Goal: Task Accomplishment & Management: Complete application form

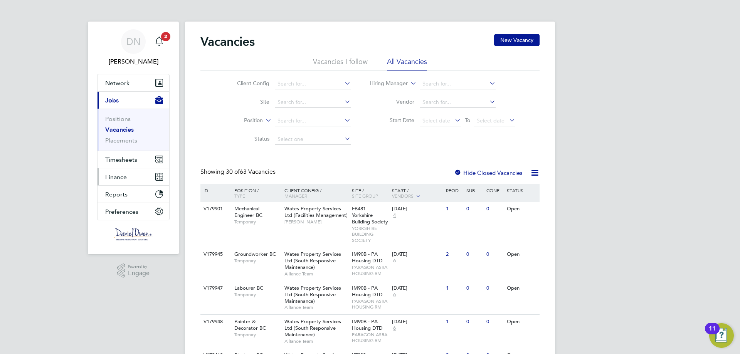
drag, startPoint x: 0, startPoint y: 0, endPoint x: 116, endPoint y: 176, distance: 210.9
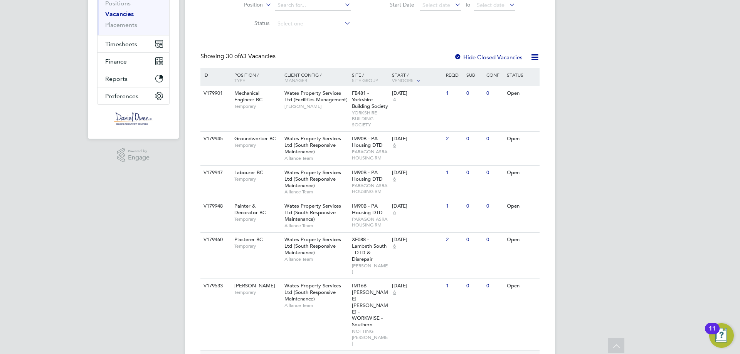
scroll to position [193, 0]
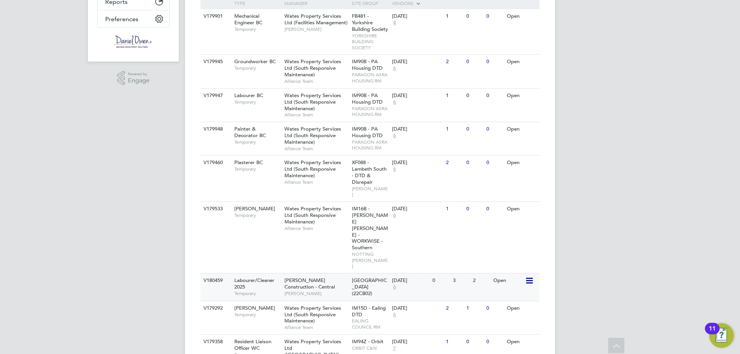
click at [451, 274] on div "3" at bounding box center [461, 281] width 20 height 14
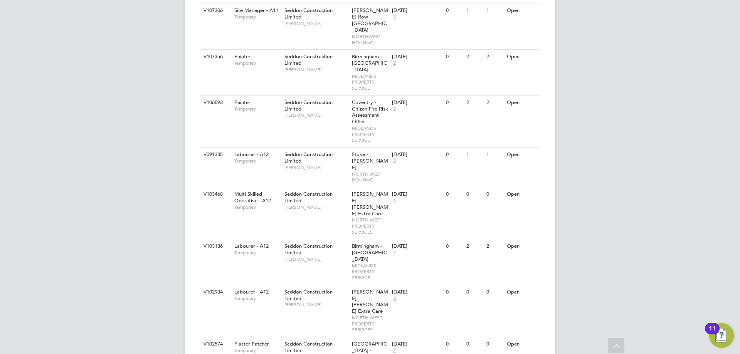
scroll to position [961, 0]
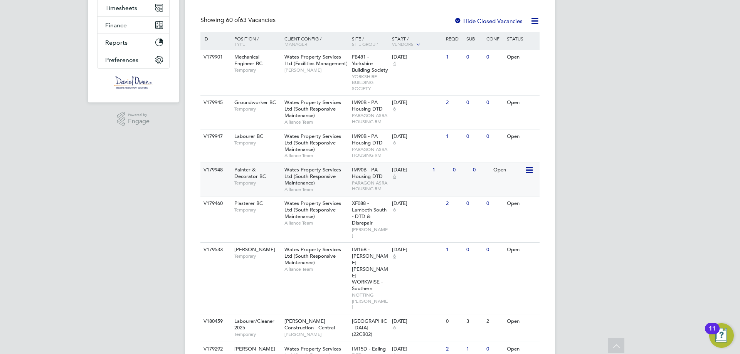
scroll to position [0, 0]
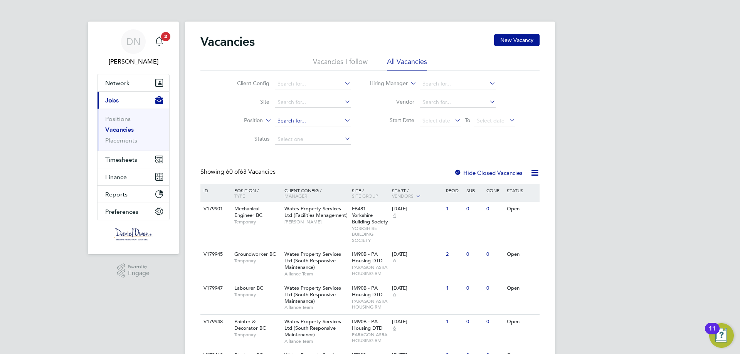
click at [302, 121] on input at bounding box center [313, 121] width 76 height 11
paste input "V180871"
type input "V180871"
click at [306, 130] on li "Select a Client Config to search Positions" at bounding box center [327, 131] width 106 height 10
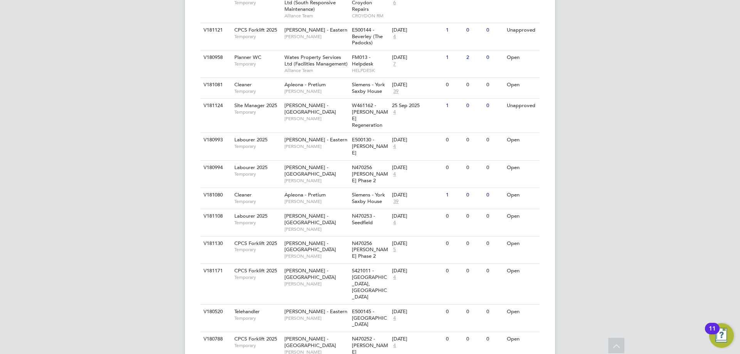
scroll to position [1696, 0]
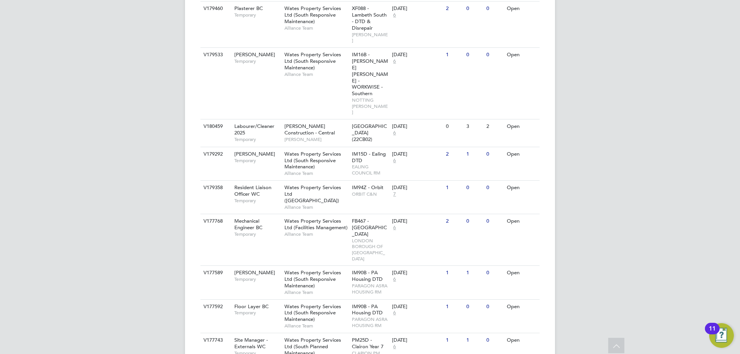
scroll to position [0, 0]
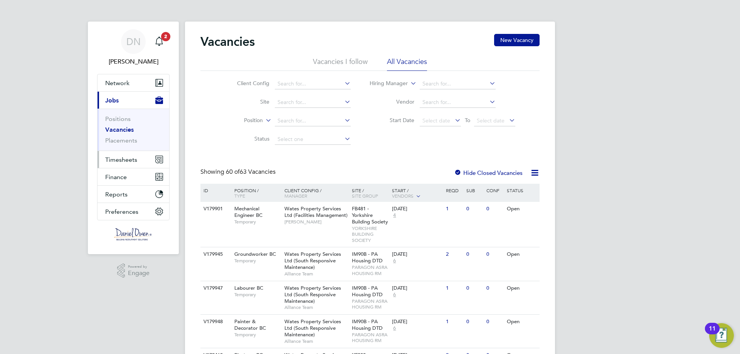
click at [121, 157] on span "Timesheets" at bounding box center [121, 159] width 32 height 7
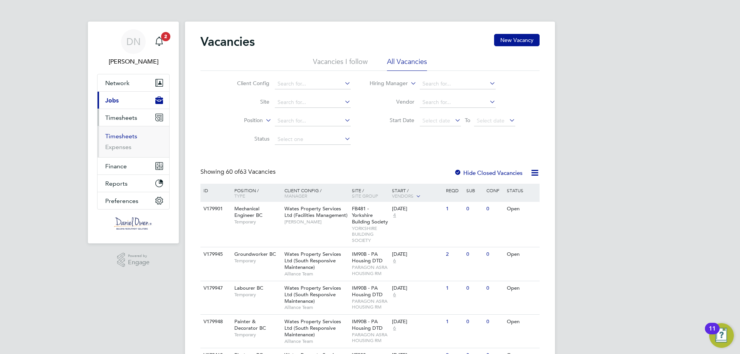
click at [114, 134] on link "Timesheets" at bounding box center [121, 136] width 32 height 7
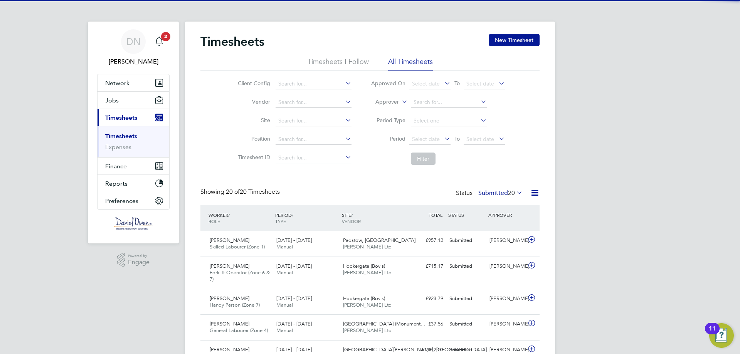
click at [508, 193] on span "20" at bounding box center [511, 193] width 7 height 8
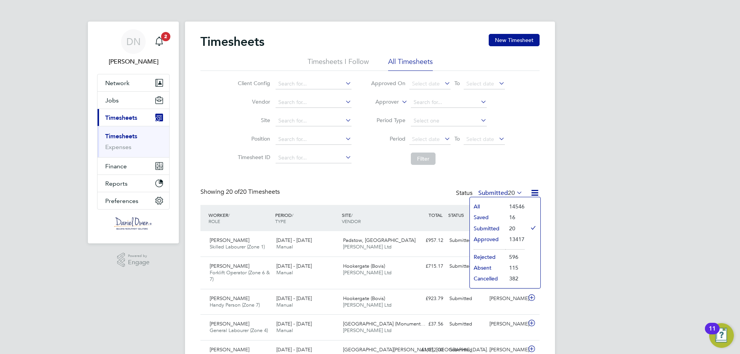
click at [497, 204] on li "All" at bounding box center [487, 206] width 35 height 11
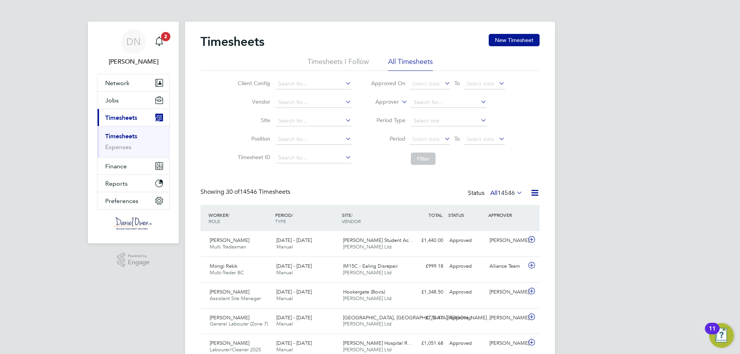
drag, startPoint x: 201, startPoint y: 125, endPoint x: 602, endPoint y: 152, distance: 402.2
drag, startPoint x: 602, startPoint y: 152, endPoint x: 581, endPoint y: 126, distance: 34.0
click at [498, 41] on button "New Timesheet" at bounding box center [514, 40] width 51 height 12
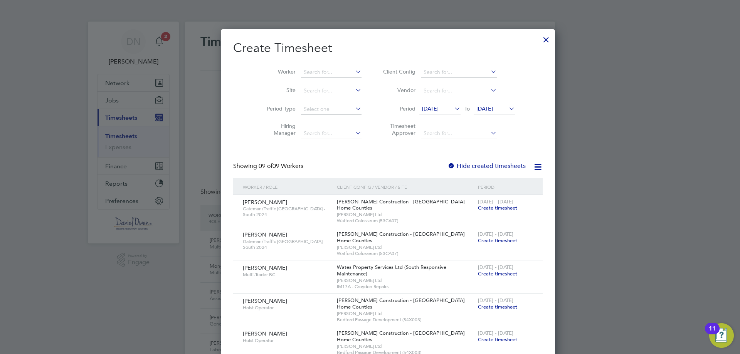
click at [316, 72] on input at bounding box center [331, 72] width 61 height 11
type input "X"
click at [332, 82] on b "Sturgess" at bounding box center [342, 82] width 21 height 7
type input "[PERSON_NAME]"
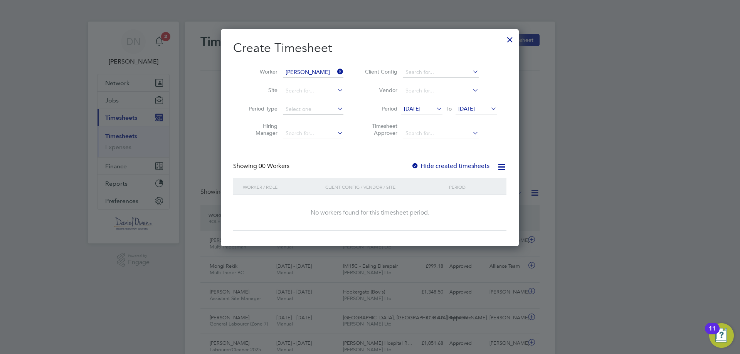
click at [451, 166] on label "Hide created timesheets" at bounding box center [450, 166] width 78 height 8
click at [467, 109] on span "17 Sep 2025" at bounding box center [466, 108] width 17 height 7
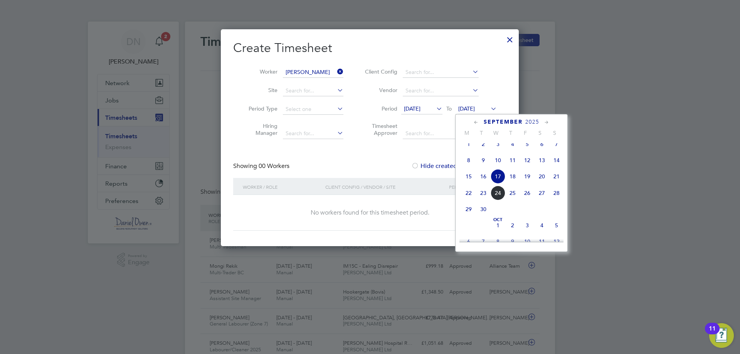
click at [509, 200] on span "25" at bounding box center [512, 193] width 15 height 15
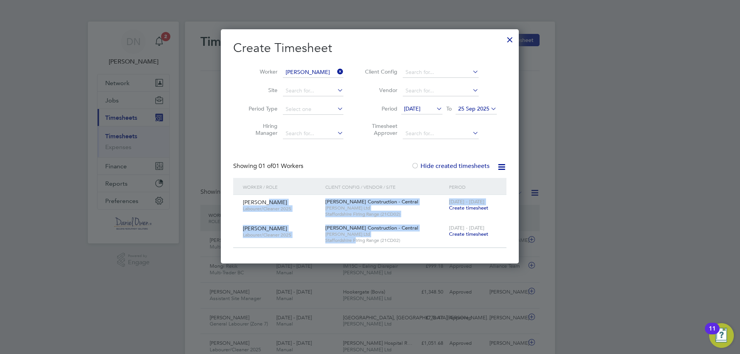
drag, startPoint x: 355, startPoint y: 238, endPoint x: 262, endPoint y: 204, distance: 98.7
click at [262, 204] on div "Chris Sturgess Labourer/Cleaner 2025 Morgan Sindall Construction - Central Dani…" at bounding box center [369, 221] width 273 height 53
click at [372, 213] on span "Staffordshire Firing Range (21CD02)" at bounding box center [385, 214] width 120 height 6
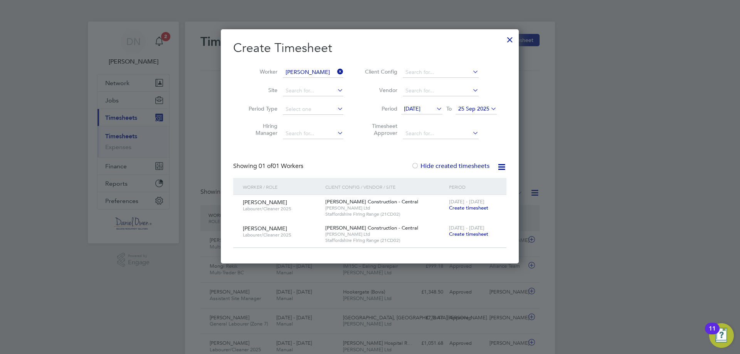
click at [368, 238] on span "Staffordshire Firing Range (21CD02)" at bounding box center [385, 240] width 120 height 6
click at [357, 229] on span "[PERSON_NAME] Construction - Central" at bounding box center [371, 228] width 93 height 7
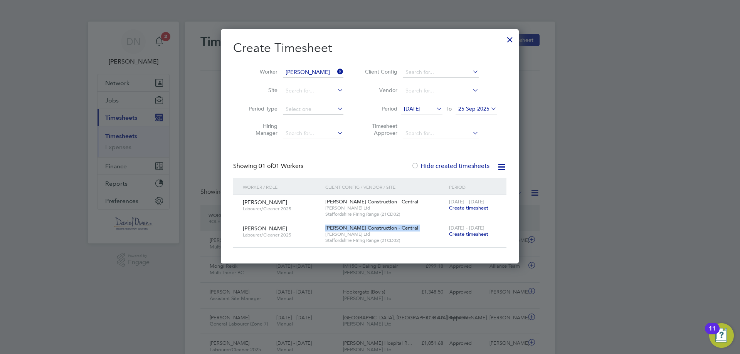
click at [357, 229] on span "[PERSON_NAME] Construction - Central" at bounding box center [371, 228] width 93 height 7
click at [363, 216] on span "Staffordshire Firing Range (21CD02)" at bounding box center [385, 214] width 120 height 6
click at [363, 213] on span "Staffordshire Firing Range (21CD02)" at bounding box center [385, 214] width 120 height 6
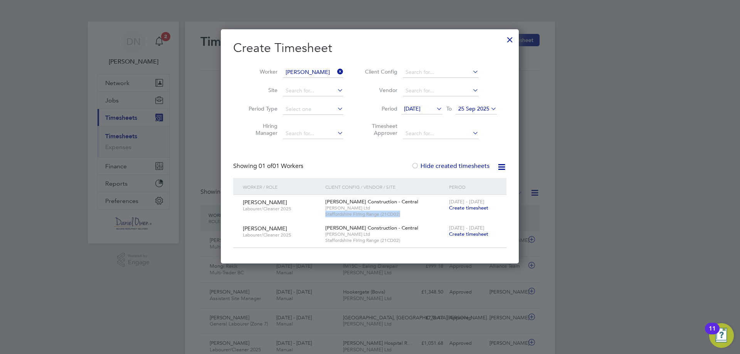
click at [484, 205] on span "Create timesheet" at bounding box center [468, 208] width 39 height 7
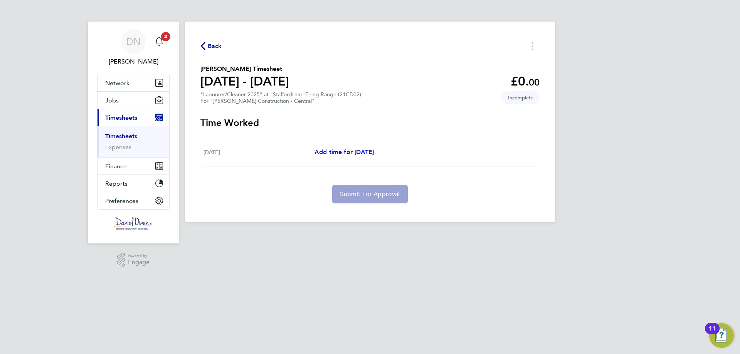
click at [344, 154] on span "Add time for Fri 19 Sep" at bounding box center [344, 151] width 59 height 7
select select "60"
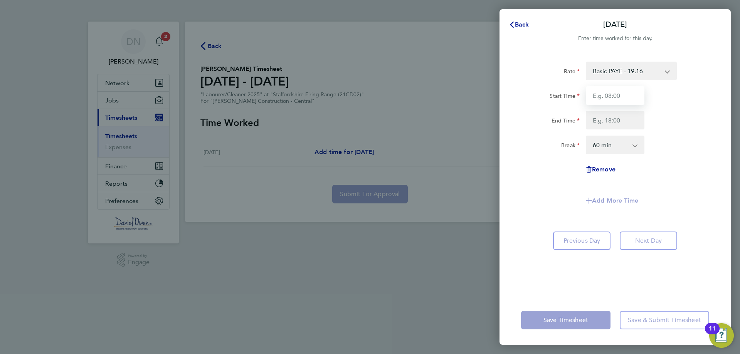
click at [625, 90] on input "Start Time" at bounding box center [615, 95] width 59 height 19
type input "07:30"
click at [612, 113] on input "End Time" at bounding box center [615, 120] width 59 height 19
type input "17:00"
click at [555, 164] on div "Rate Basic PAYE - 19.16 OT PAYE - 27.44 Start Time 07:30 End Time 17:00 Break 0…" at bounding box center [615, 124] width 188 height 124
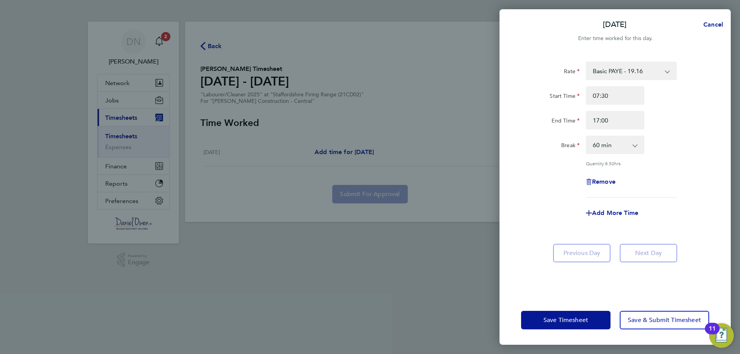
click at [605, 143] on select "0 min 15 min 30 min 45 min 60 min 75 min 90 min" at bounding box center [611, 144] width 48 height 17
click at [587, 136] on select "0 min 15 min 30 min 45 min 60 min 75 min 90 min" at bounding box center [611, 144] width 48 height 17
click at [607, 137] on select "0 min 15 min 30 min 45 min 60 min 75 min 90 min" at bounding box center [611, 144] width 48 height 17
select select "30"
click at [587, 136] on select "0 min 15 min 30 min 45 min 60 min 75 min 90 min" at bounding box center [611, 144] width 48 height 17
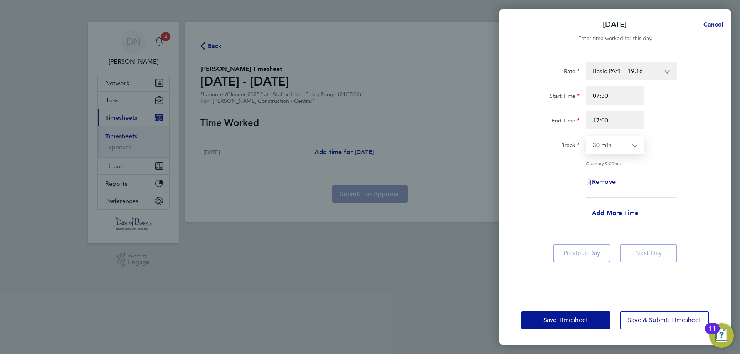
click at [664, 160] on div "Quantity: 9.00 hrs" at bounding box center [631, 163] width 91 height 6
click at [663, 64] on select "Basic PAYE - 19.16 OT PAYE - 27.44" at bounding box center [627, 70] width 80 height 17
click at [661, 71] on select "Basic PAYE - 19.16 OT PAYE - 27.44" at bounding box center [627, 70] width 80 height 17
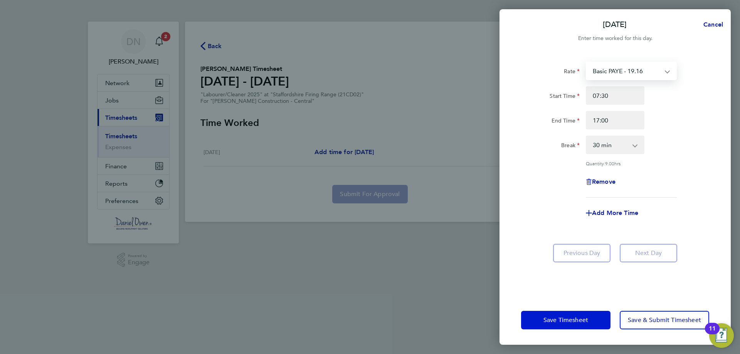
click at [590, 317] on button "Save Timesheet" at bounding box center [565, 320] width 89 height 19
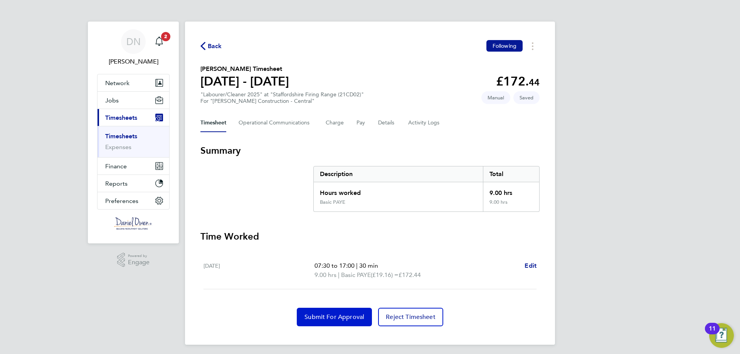
drag, startPoint x: 333, startPoint y: 318, endPoint x: 548, endPoint y: 218, distance: 237.3
click at [333, 318] on span "Submit For Approval" at bounding box center [334, 317] width 60 height 8
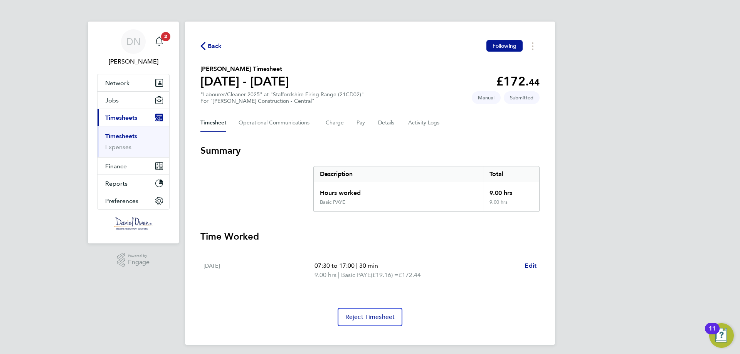
click at [135, 118] on span "Timesheets" at bounding box center [121, 117] width 32 height 7
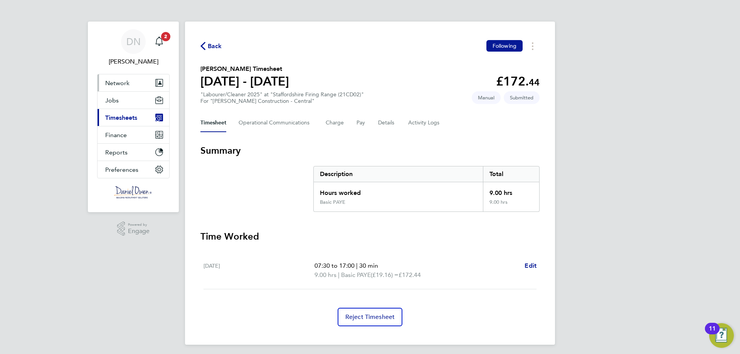
click at [151, 87] on button "Network" at bounding box center [134, 82] width 72 height 17
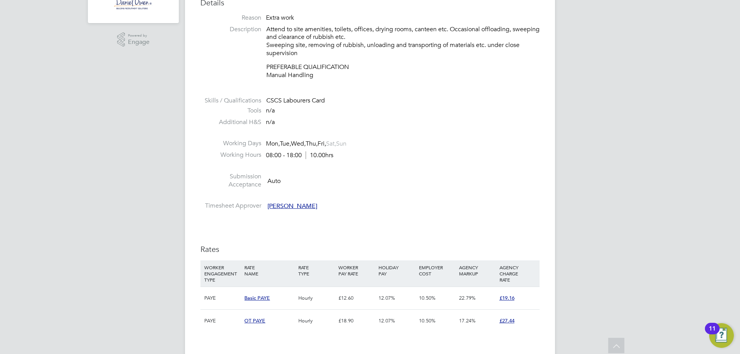
scroll to position [424, 0]
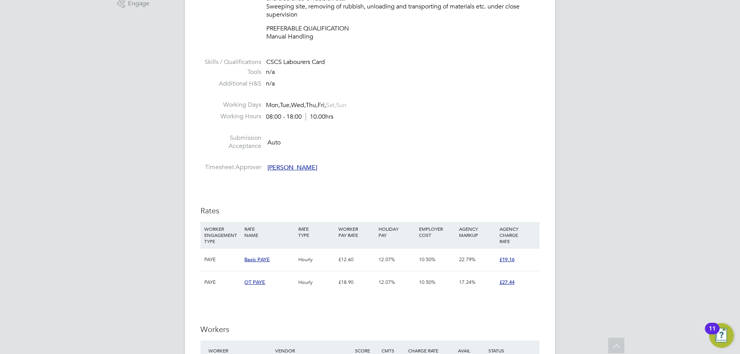
scroll to position [385, 0]
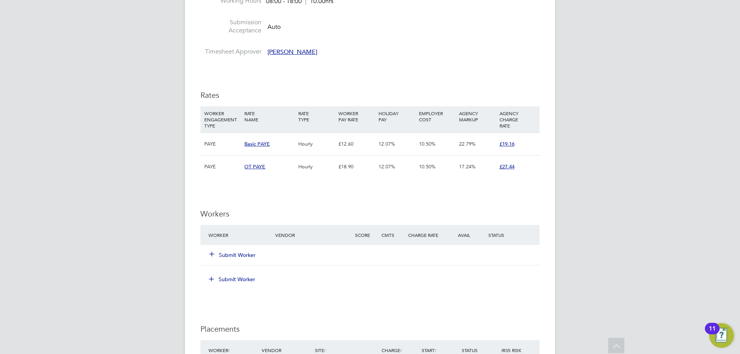
click at [245, 256] on button "Submit Worker" at bounding box center [233, 255] width 46 height 8
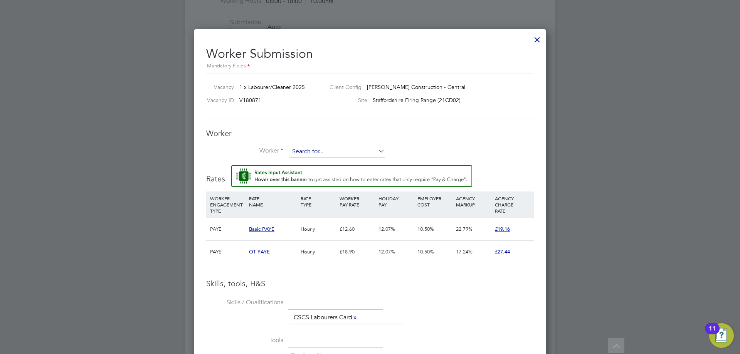
click at [330, 146] on input at bounding box center [336, 152] width 95 height 12
type input "chris sturgess"
click at [316, 152] on input at bounding box center [336, 152] width 95 height 12
click at [332, 158] on li "Chris Sturg ess (1461210)" at bounding box center [339, 163] width 100 height 10
type input "Chris Sturgess (1461210)"
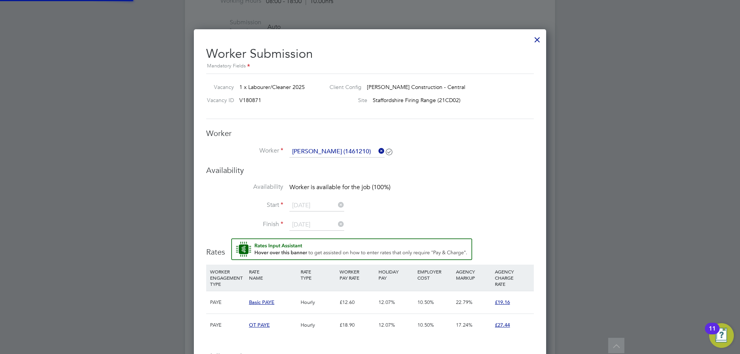
scroll to position [681, 353]
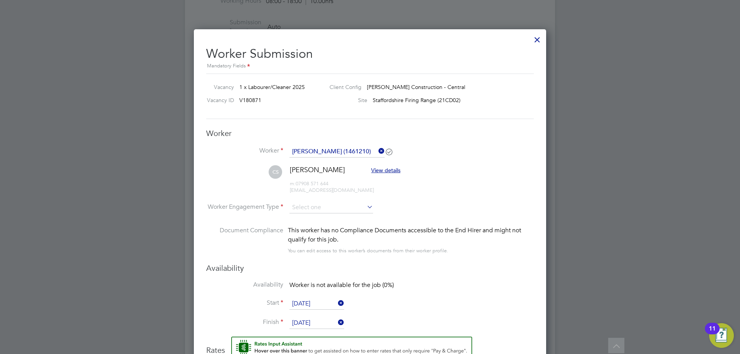
click at [313, 301] on input "[DATE]" at bounding box center [316, 304] width 55 height 12
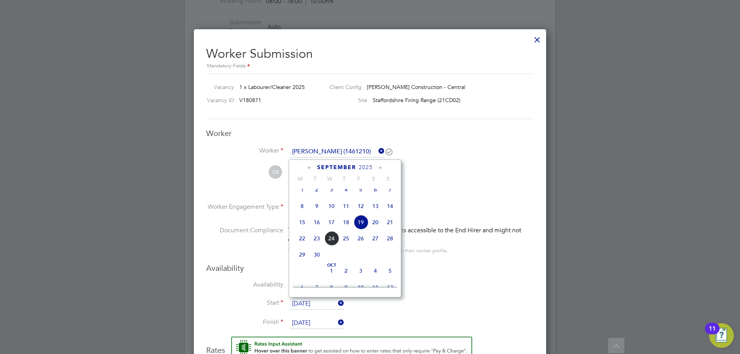
click at [471, 241] on div "This worker has no Compliance Documents accessible to the End Hirer and might n…" at bounding box center [411, 235] width 246 height 19
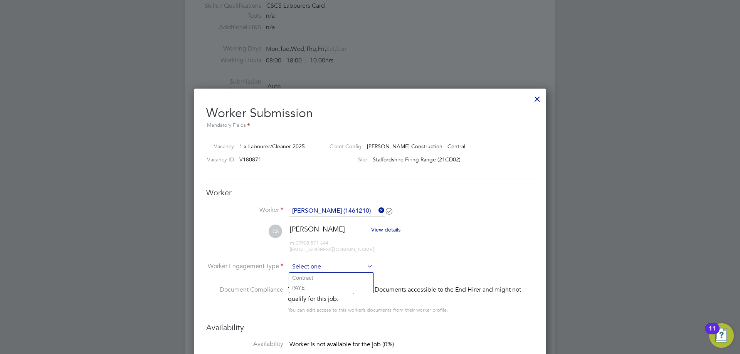
click at [328, 269] on input at bounding box center [331, 267] width 84 height 12
click at [330, 287] on li "PAYE" at bounding box center [331, 288] width 84 height 10
type input "PAYE"
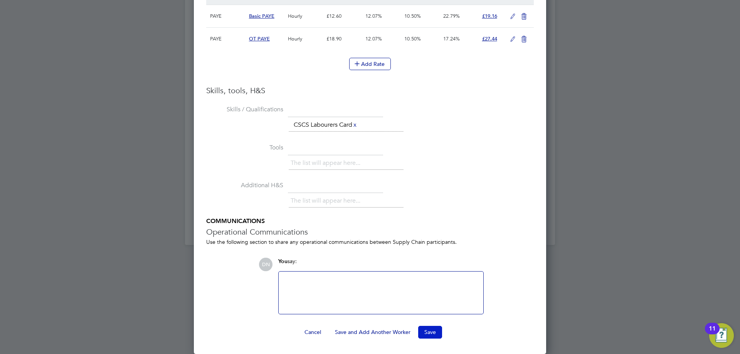
click at [427, 331] on button "Save" at bounding box center [430, 332] width 24 height 12
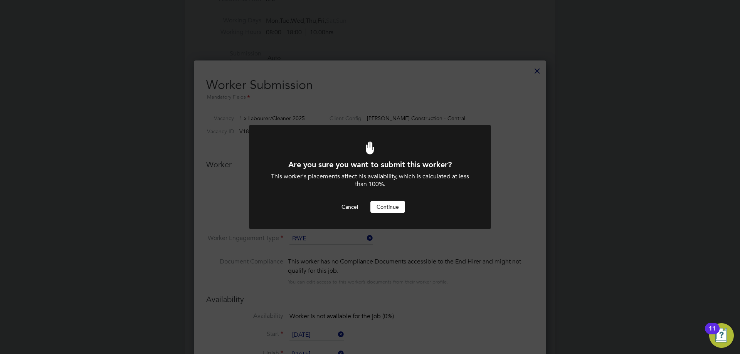
click at [392, 206] on button "Continue" at bounding box center [387, 207] width 35 height 12
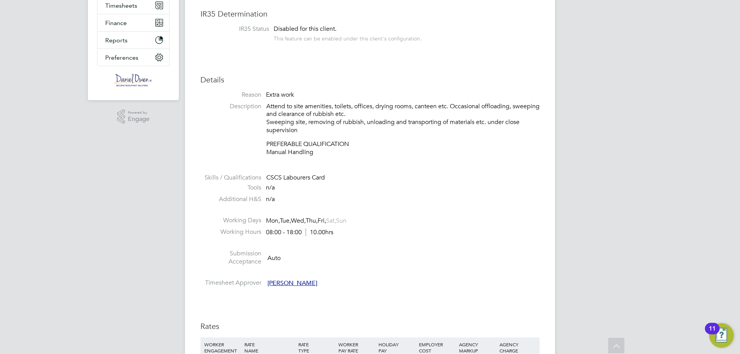
scroll to position [0, 0]
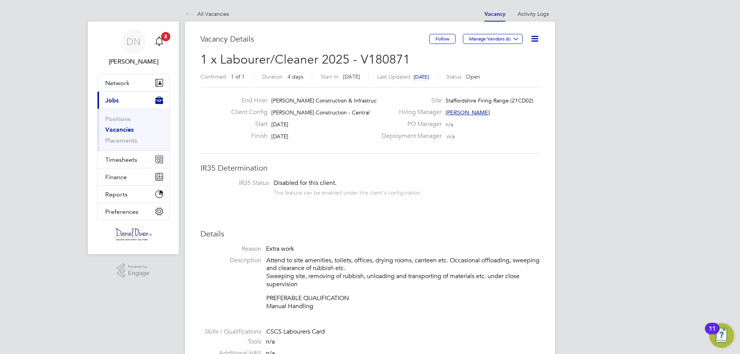
click at [538, 34] on icon at bounding box center [535, 39] width 10 height 10
click at [136, 76] on button "Network" at bounding box center [134, 82] width 72 height 17
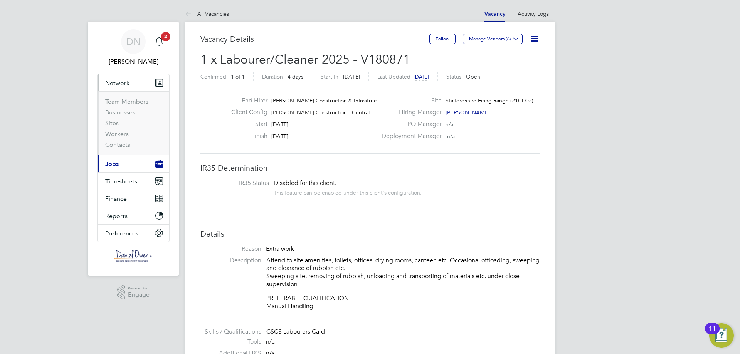
click at [129, 167] on button "Current page: Jobs" at bounding box center [134, 163] width 72 height 17
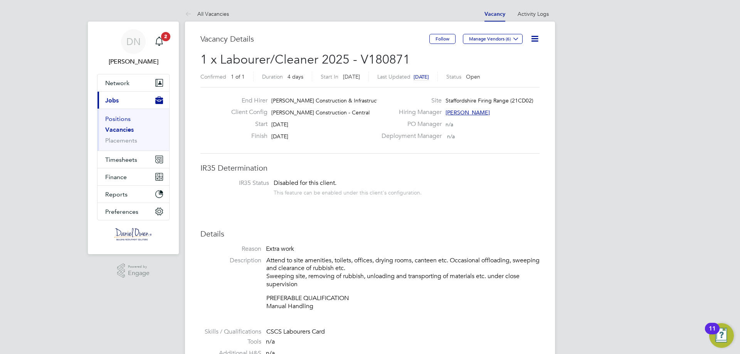
click at [117, 120] on link "Positions" at bounding box center [117, 118] width 25 height 7
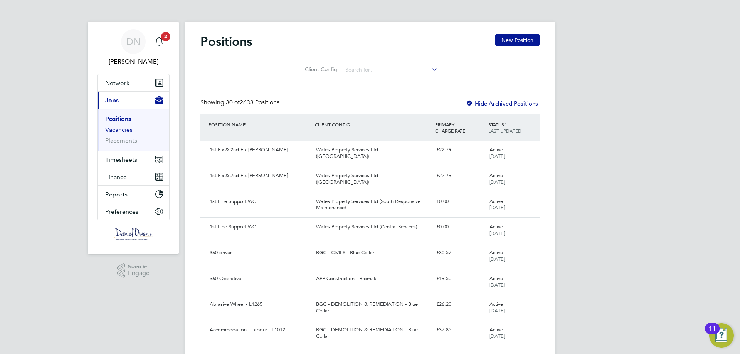
click at [124, 132] on link "Vacancies" at bounding box center [118, 129] width 27 height 7
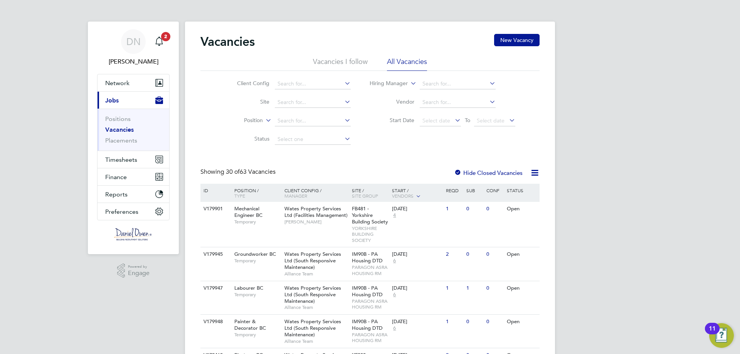
scroll to position [308, 0]
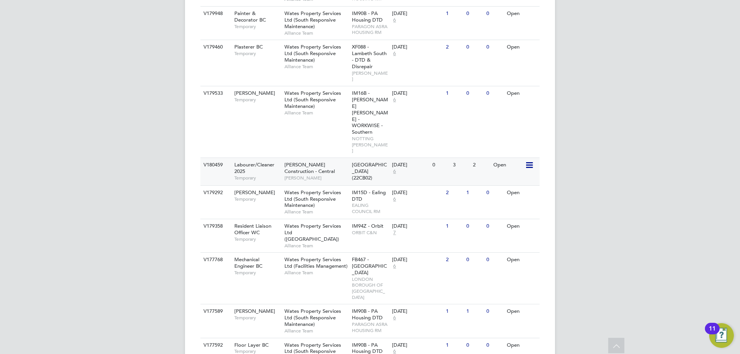
click at [463, 158] on div "3" at bounding box center [461, 165] width 20 height 14
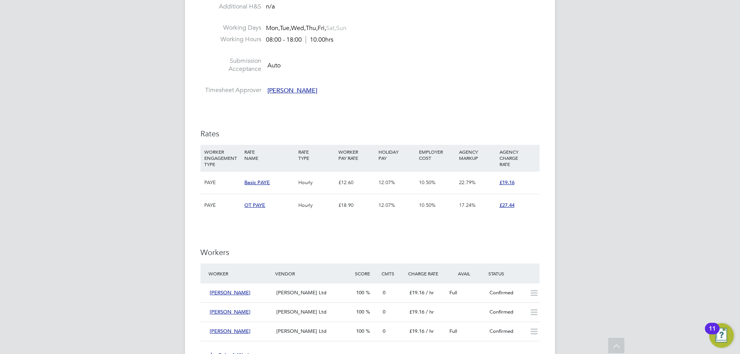
scroll to position [424, 0]
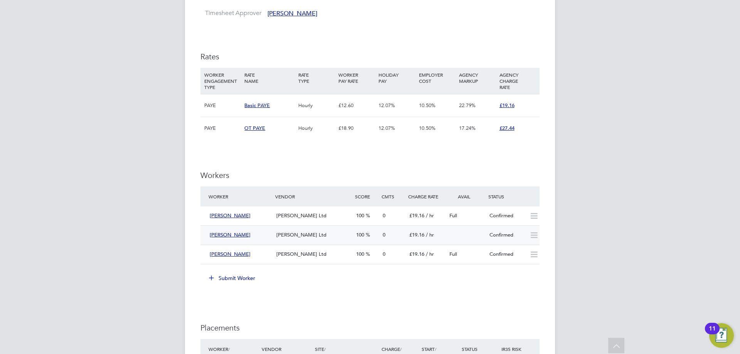
click at [534, 232] on icon at bounding box center [534, 235] width 10 height 6
click at [534, 235] on icon at bounding box center [534, 235] width 10 height 6
click at [390, 239] on div "0" at bounding box center [393, 235] width 27 height 13
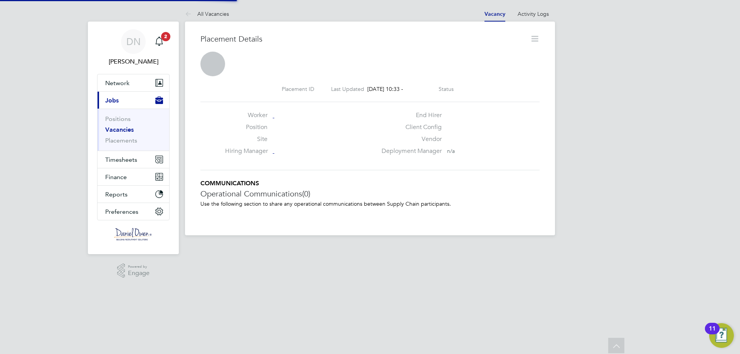
scroll to position [4, 4]
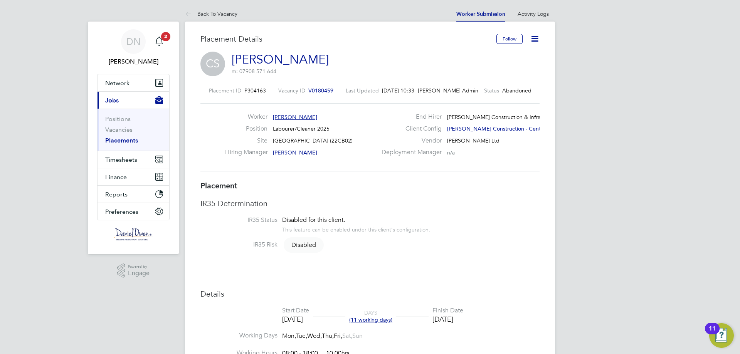
click at [527, 39] on div "Follow" at bounding box center [515, 43] width 49 height 18
click at [532, 39] on icon at bounding box center [535, 39] width 10 height 10
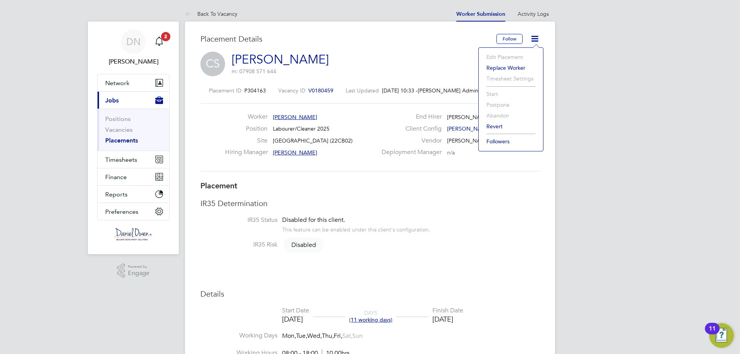
click at [376, 187] on h3 "Placement" at bounding box center [369, 186] width 339 height 10
